Goal: Information Seeking & Learning: Learn about a topic

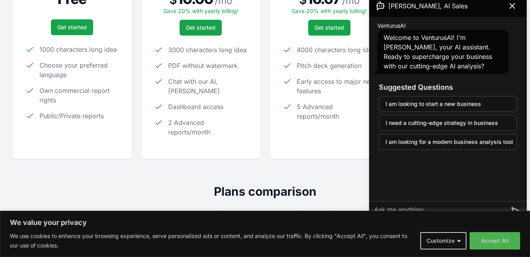
scroll to position [197, 0]
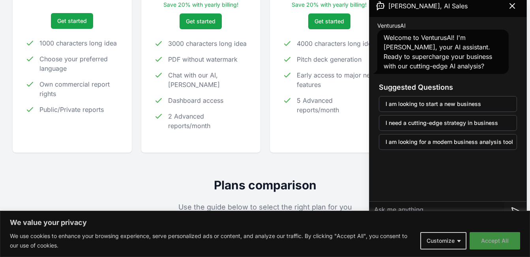
click at [477, 238] on button "Accept All" at bounding box center [495, 240] width 51 height 17
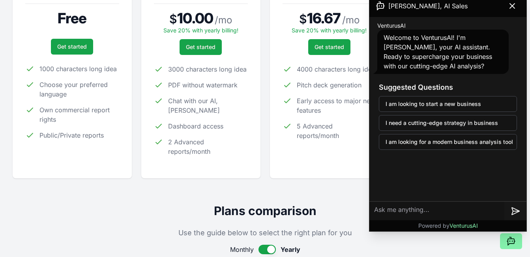
scroll to position [158, 0]
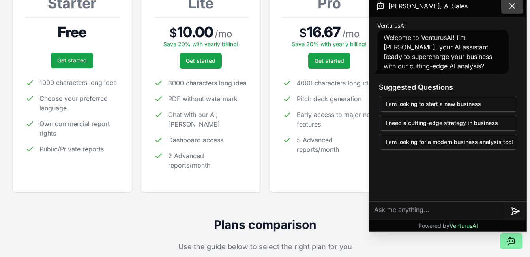
click at [511, 5] on icon at bounding box center [512, 5] width 9 height 9
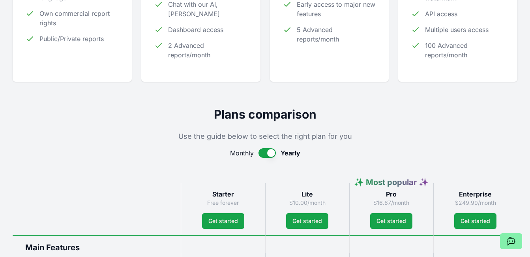
scroll to position [276, 0]
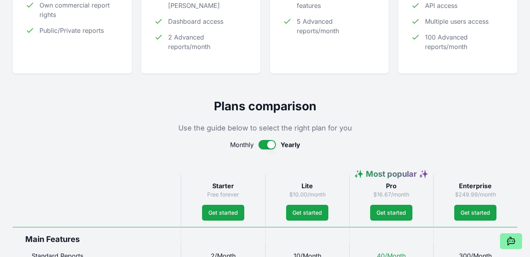
click at [267, 143] on button "button" at bounding box center [267, 144] width 17 height 9
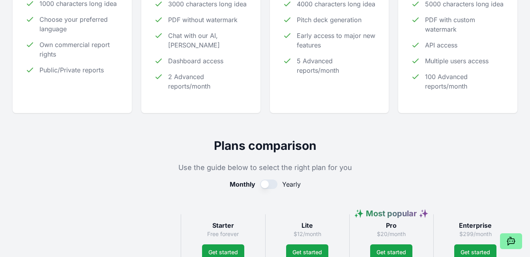
scroll to position [270, 0]
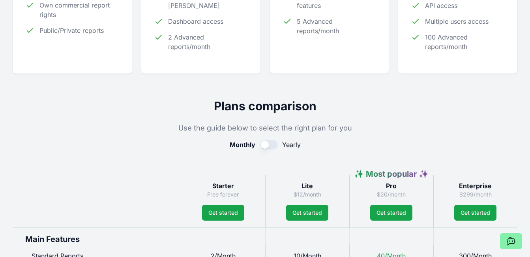
click at [274, 143] on button "button" at bounding box center [268, 144] width 17 height 9
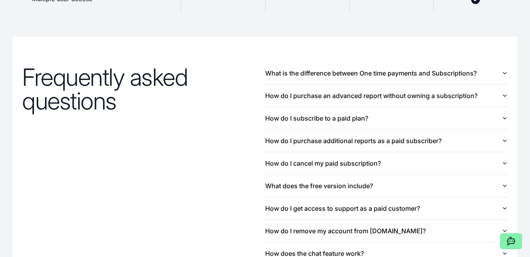
scroll to position [829, 0]
click at [350, 78] on button "What is the difference between One time payments and Subscriptions?" at bounding box center [386, 73] width 243 height 22
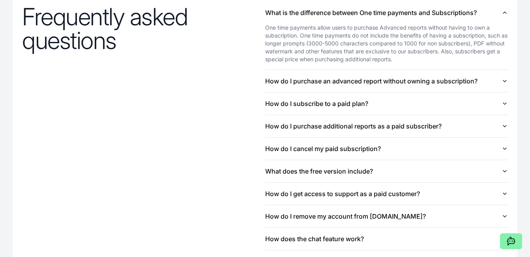
scroll to position [908, 0]
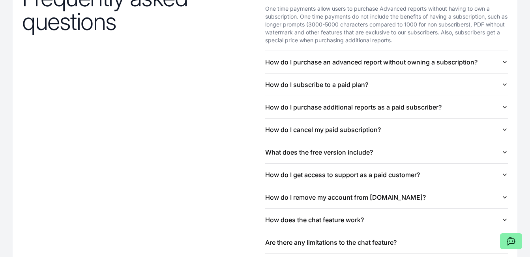
click at [362, 72] on button "How do I purchase an advanced report without owning a subscription?" at bounding box center [386, 62] width 243 height 22
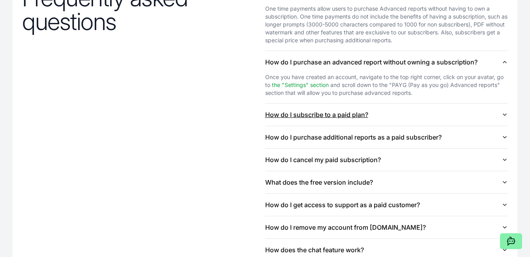
click at [314, 116] on button "How do I subscribe to a paid plan?" at bounding box center [386, 114] width 243 height 22
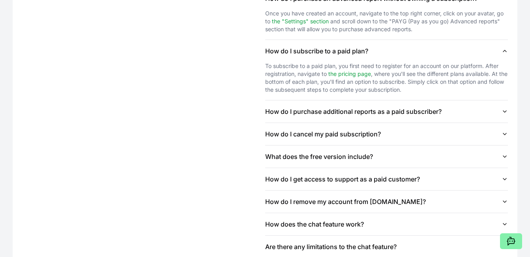
scroll to position [987, 0]
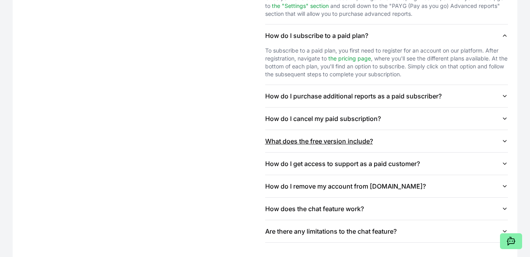
click at [317, 145] on button "What does the free version include?" at bounding box center [386, 141] width 243 height 22
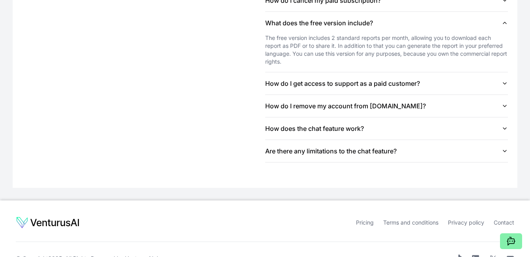
scroll to position [1106, 0]
click at [323, 148] on button "Are there any limitations to the chat feature?" at bounding box center [386, 150] width 243 height 22
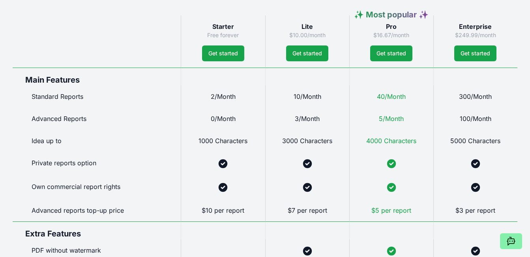
scroll to position [434, 0]
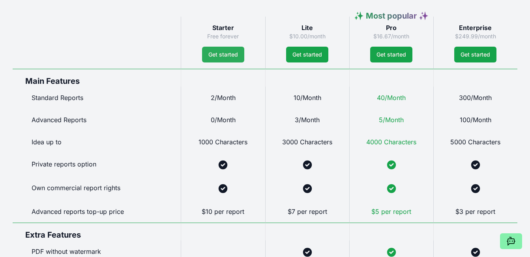
click at [216, 54] on link "Get started" at bounding box center [223, 55] width 42 height 16
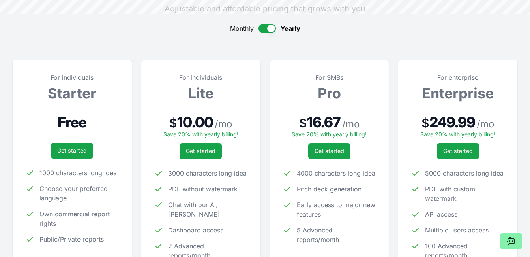
scroll to position [0, 0]
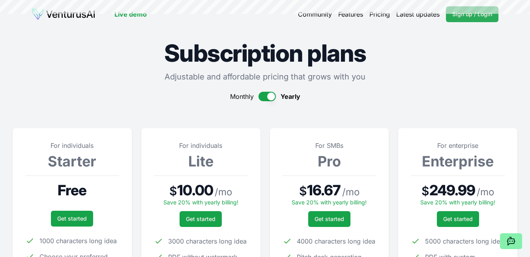
click at [461, 19] on link "Sign up / Login Login" at bounding box center [472, 14] width 53 height 16
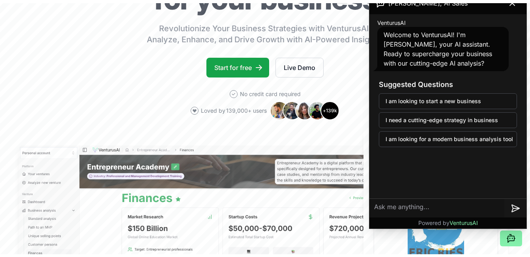
scroll to position [39, 0]
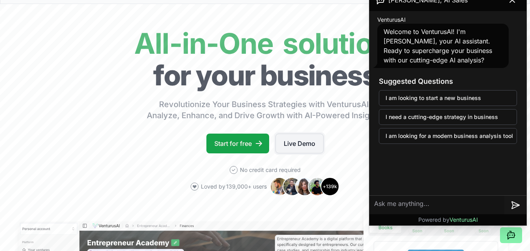
click at [303, 144] on link "Live Demo" at bounding box center [300, 143] width 48 height 20
